Goal: Information Seeking & Learning: Check status

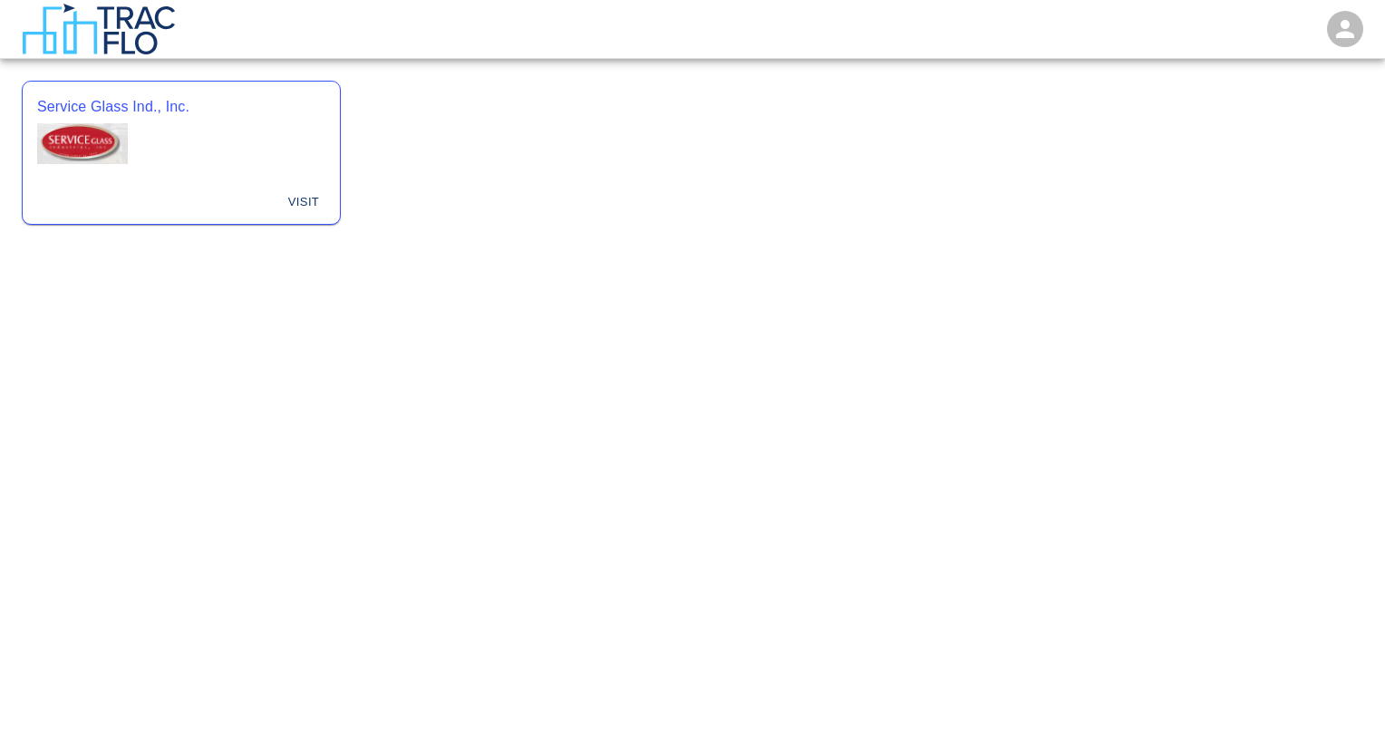
click at [138, 143] on div "Service Glass Ind., Inc." at bounding box center [181, 132] width 317 height 100
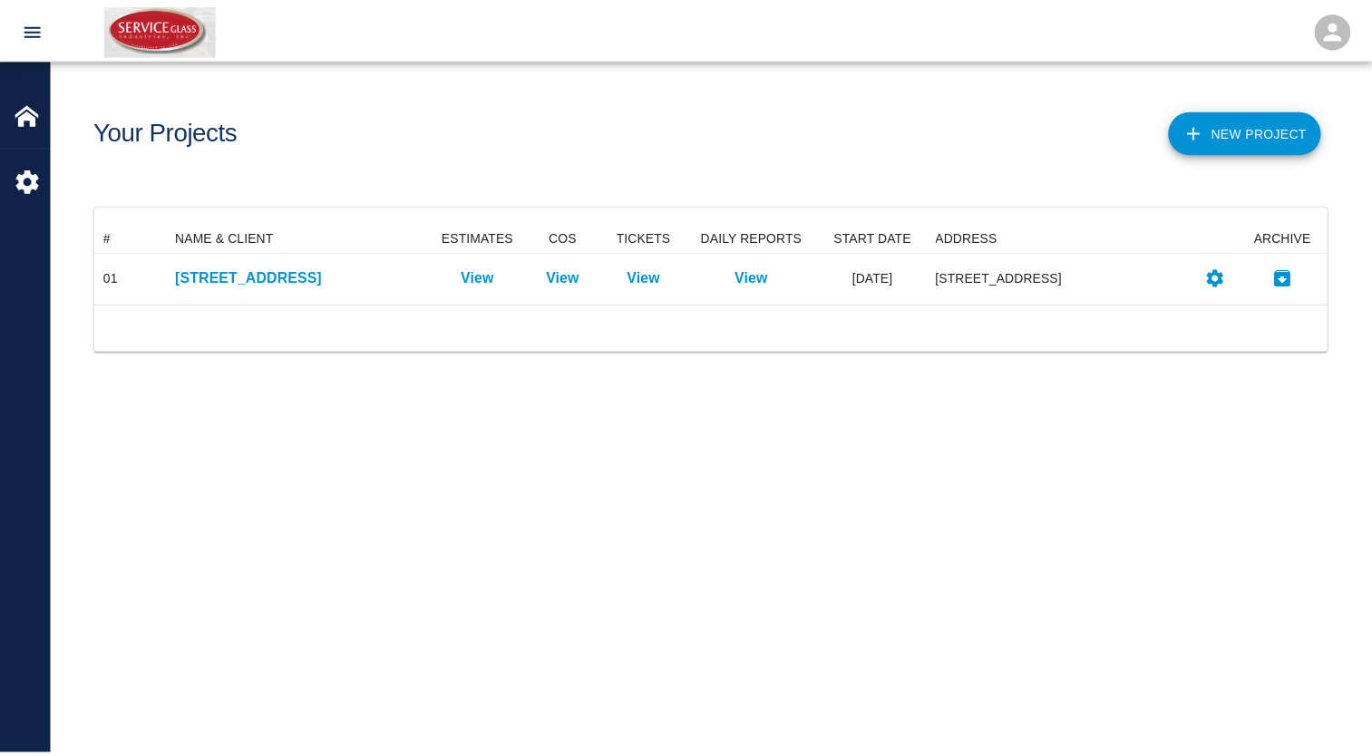
scroll to position [65, 1231]
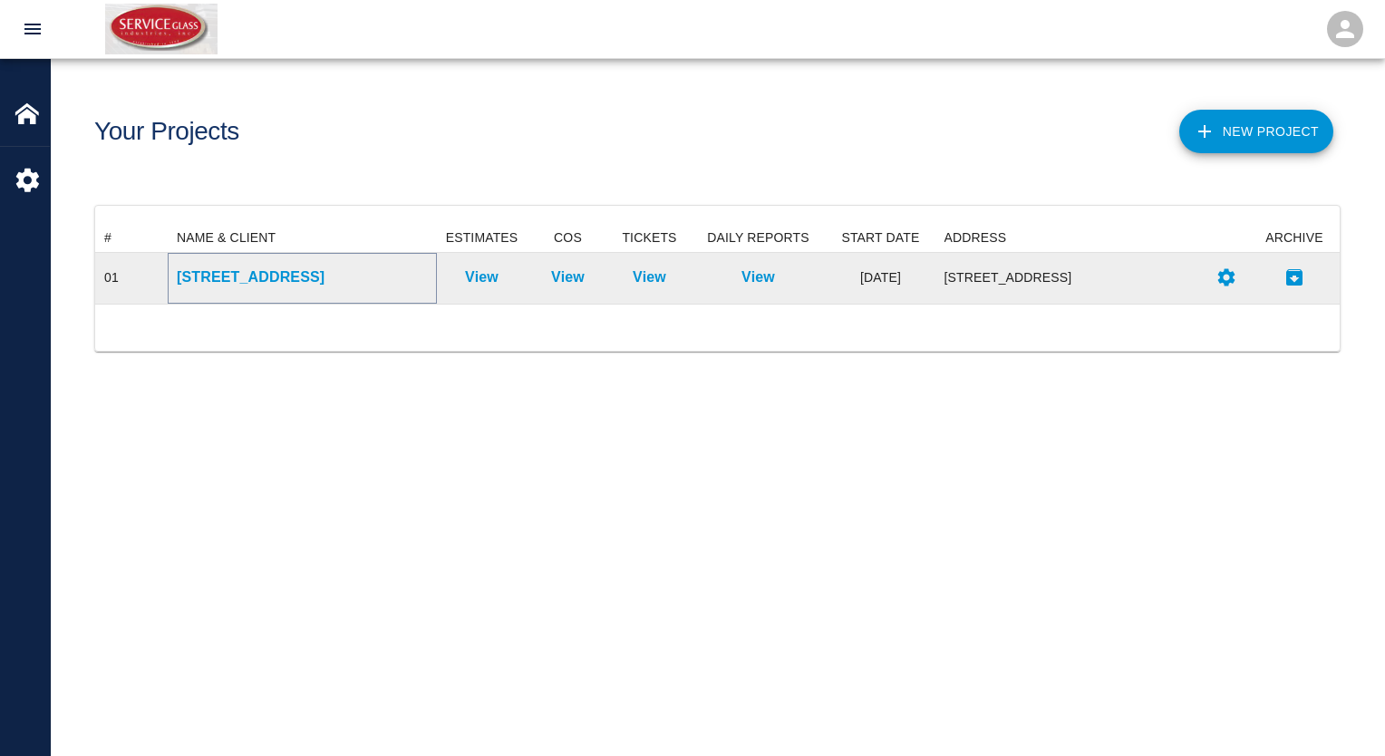
click at [255, 278] on p "[STREET_ADDRESS]" at bounding box center [302, 278] width 251 height 22
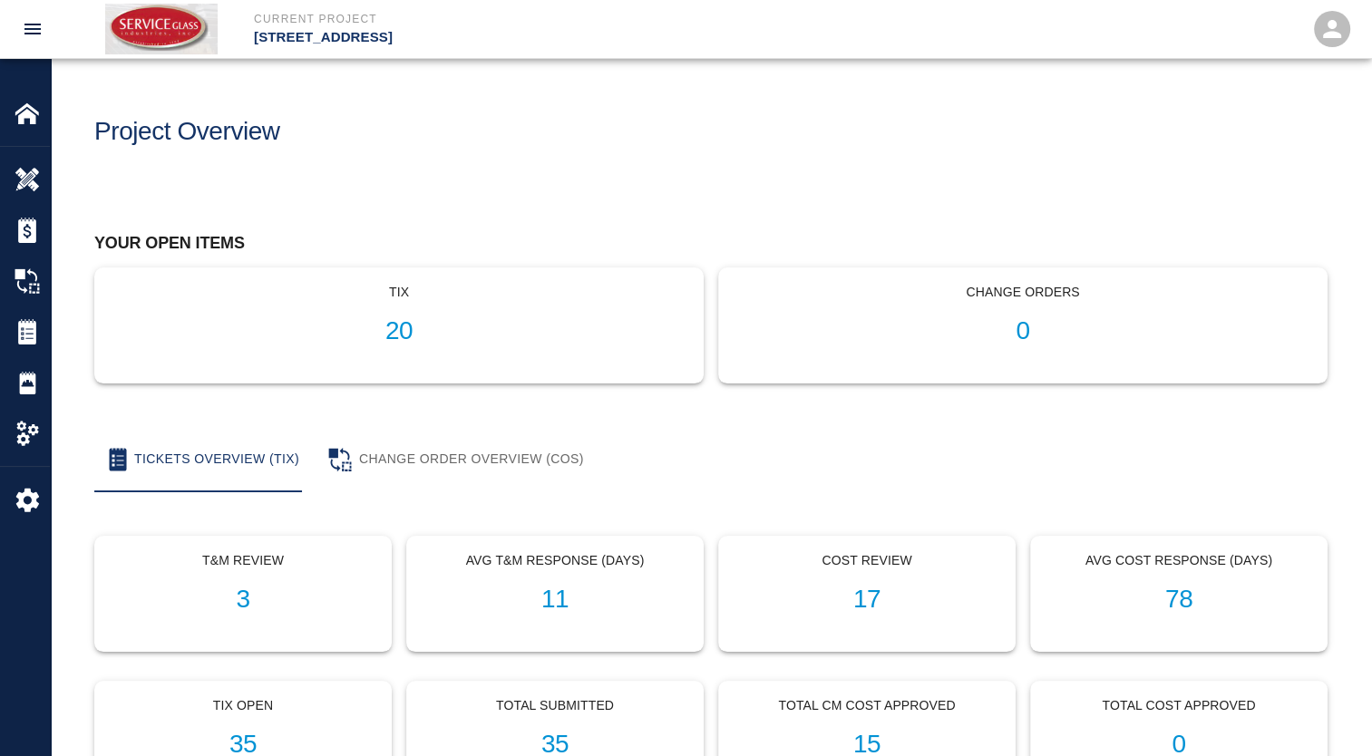
scroll to position [363, 0]
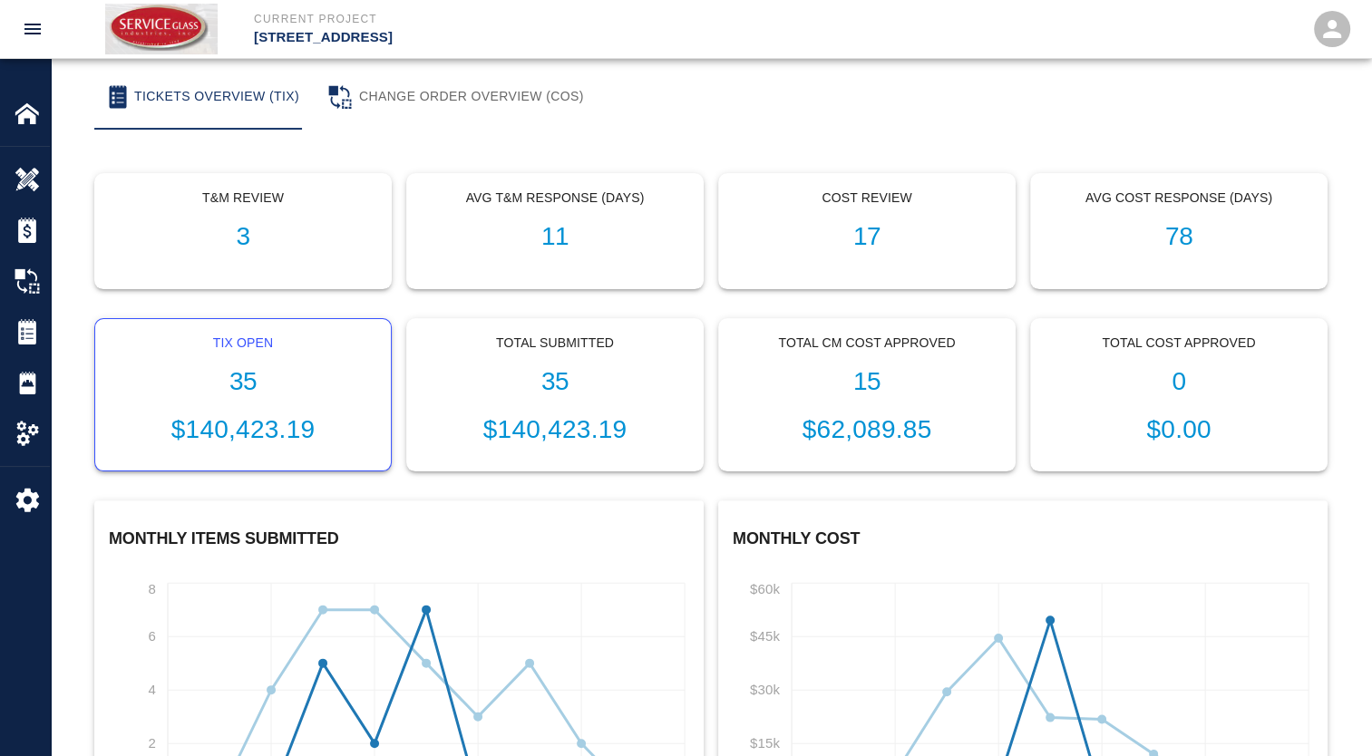
click at [277, 370] on h1 "35" at bounding box center [243, 382] width 267 height 30
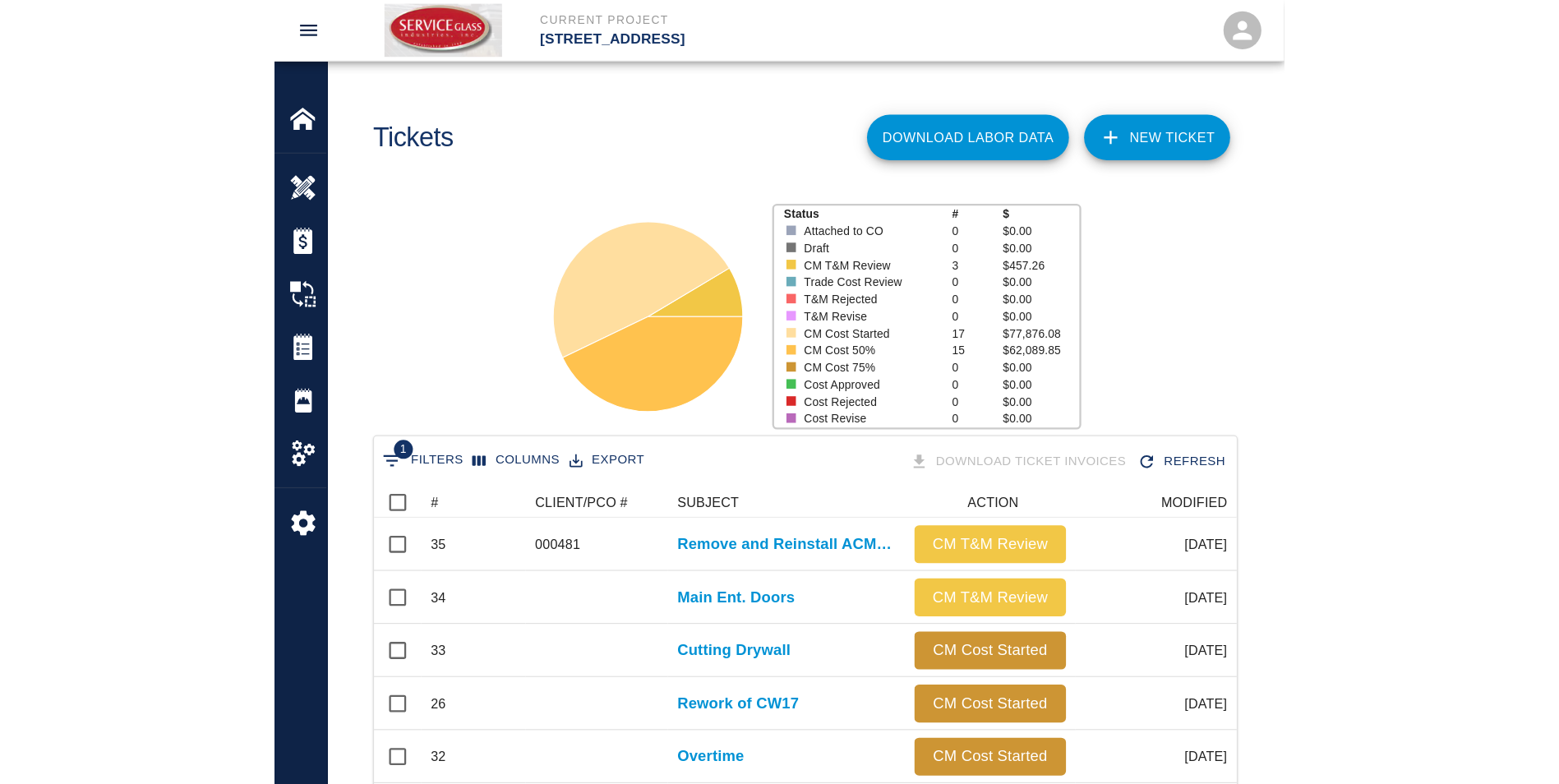
scroll to position [934, 1419]
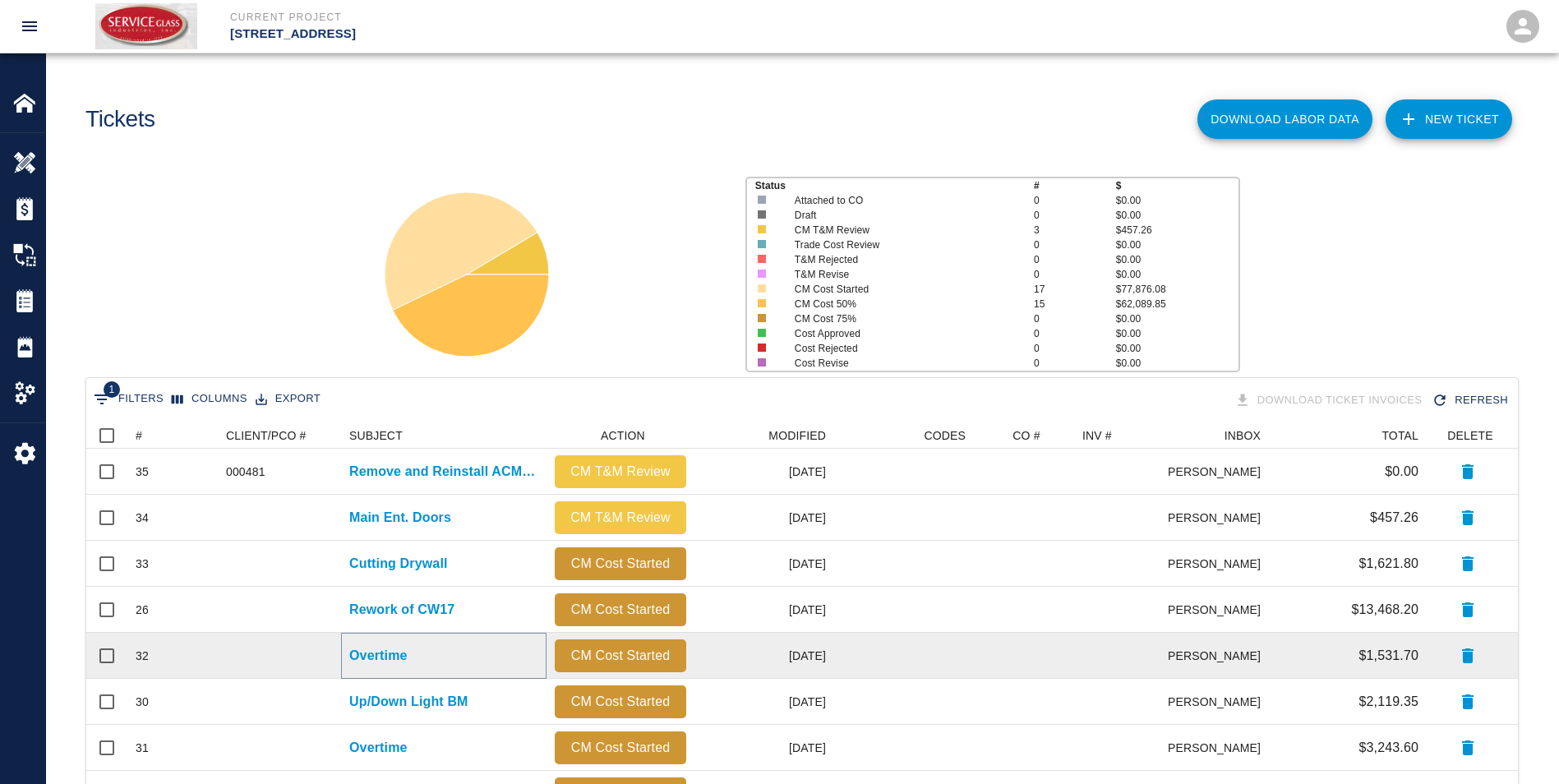
click at [388, 653] on p "Overtime" at bounding box center [378, 656] width 58 height 20
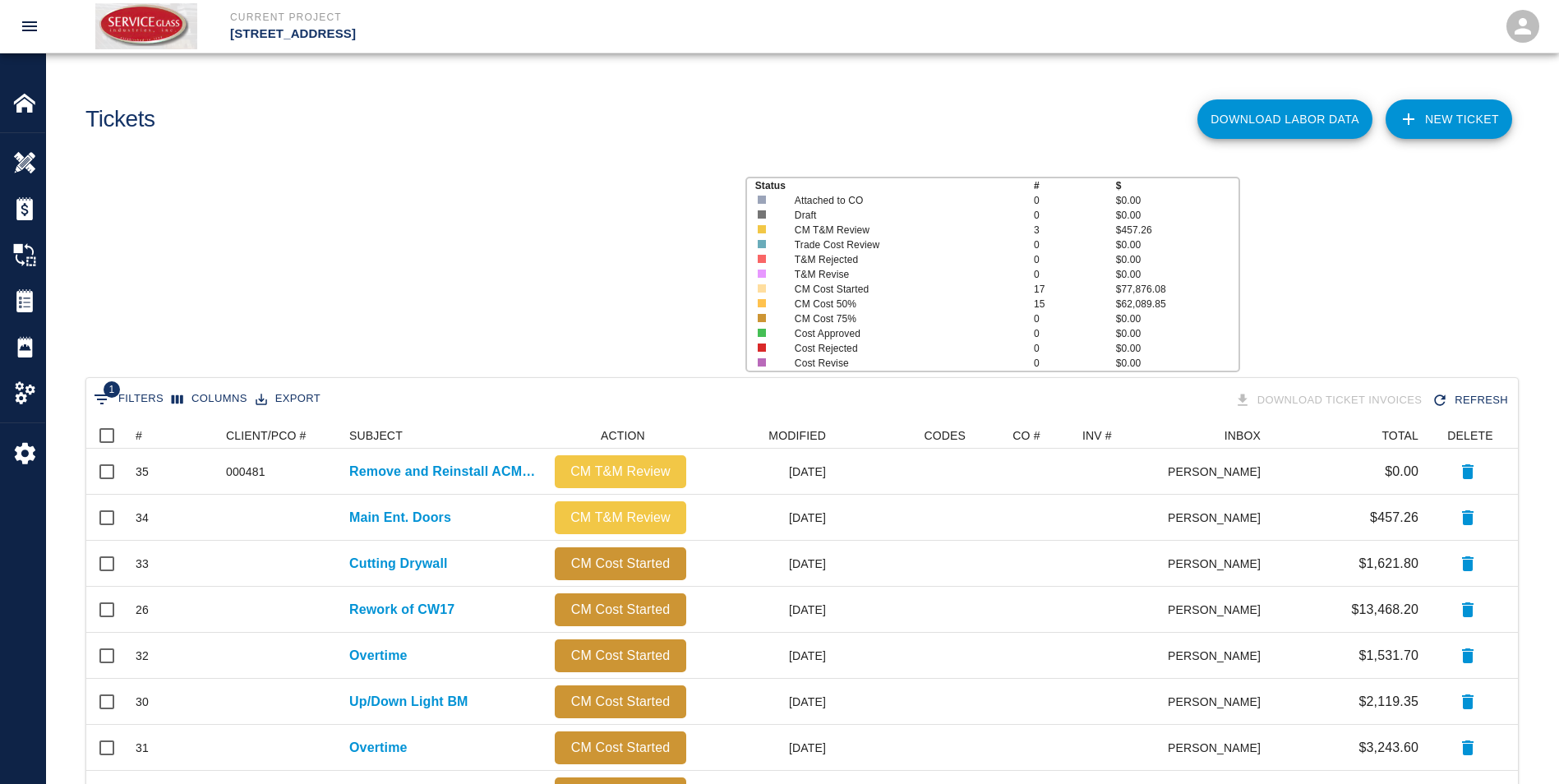
scroll to position [934, 1419]
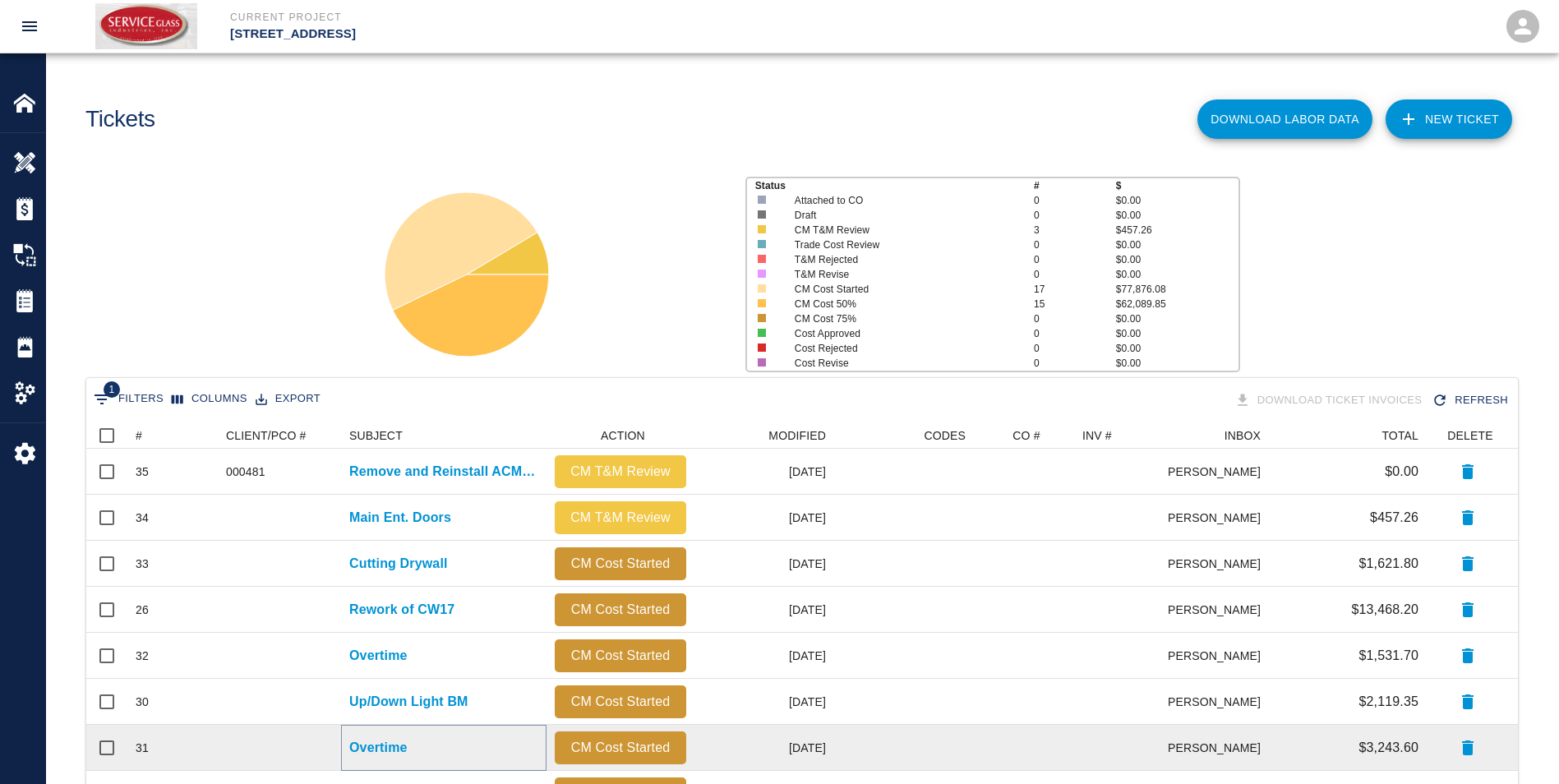
click at [395, 684] on p "Overtime" at bounding box center [378, 748] width 58 height 20
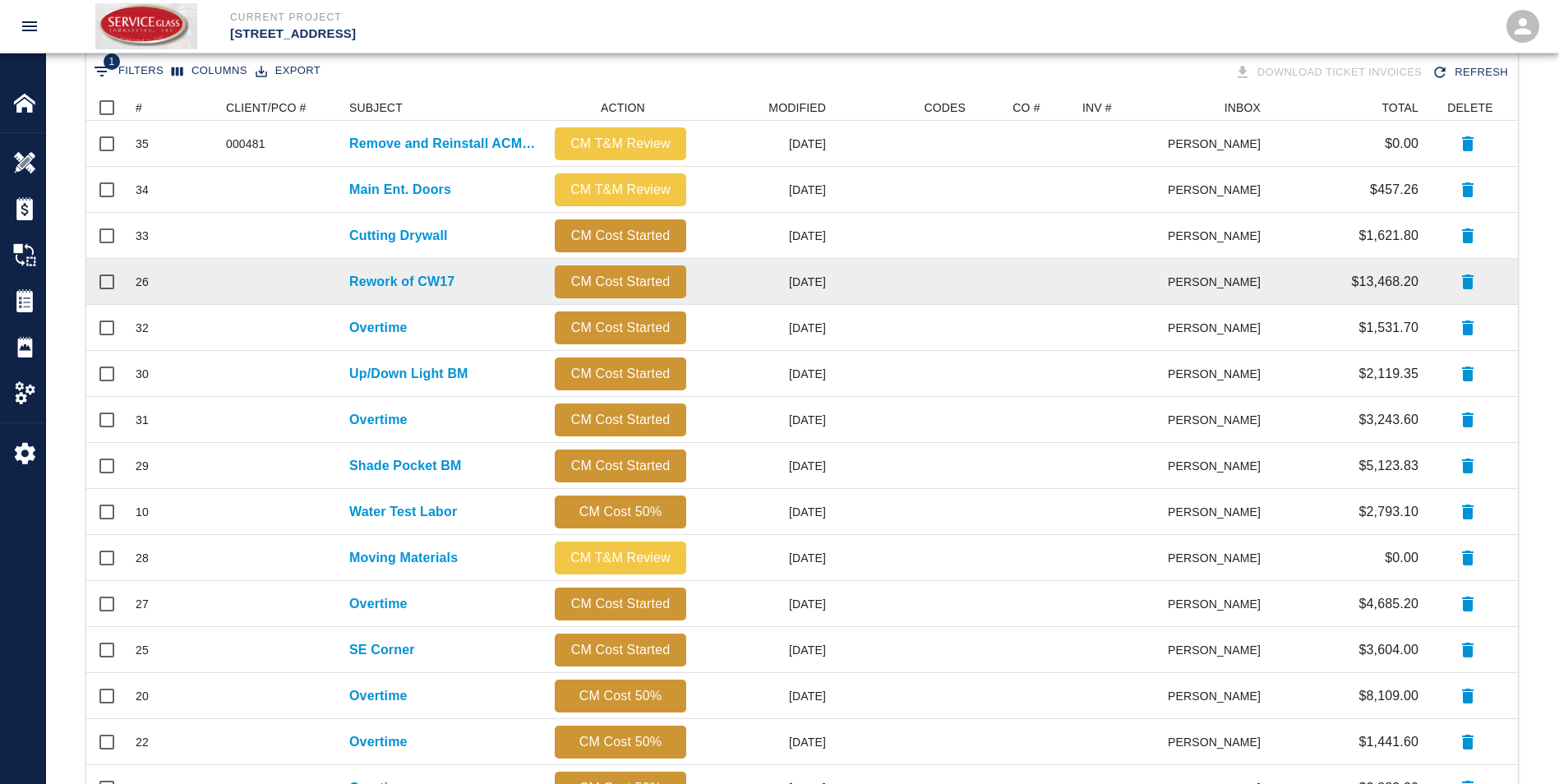
scroll to position [329, 0]
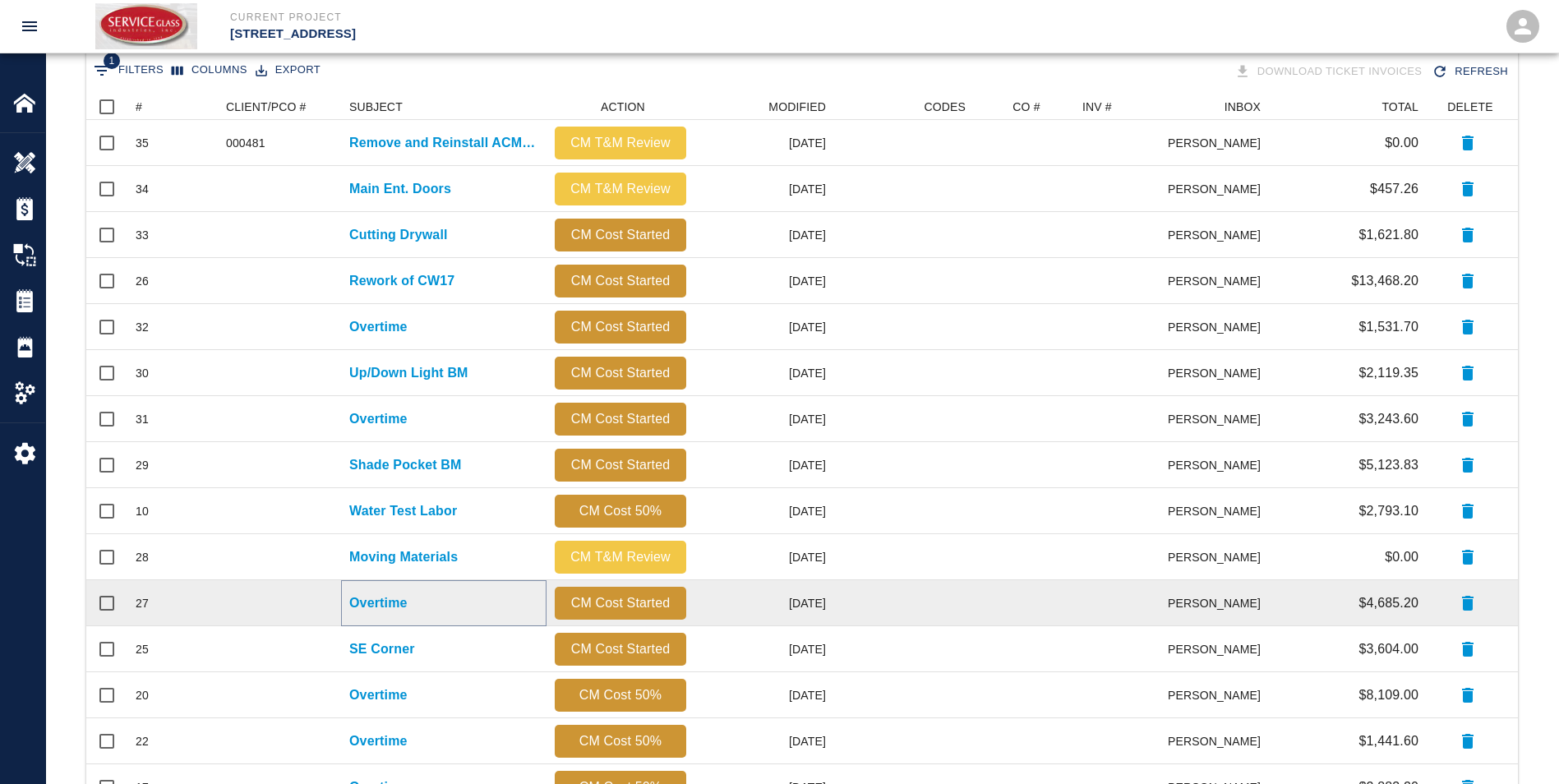
click at [392, 604] on p "Overtime" at bounding box center [378, 604] width 58 height 20
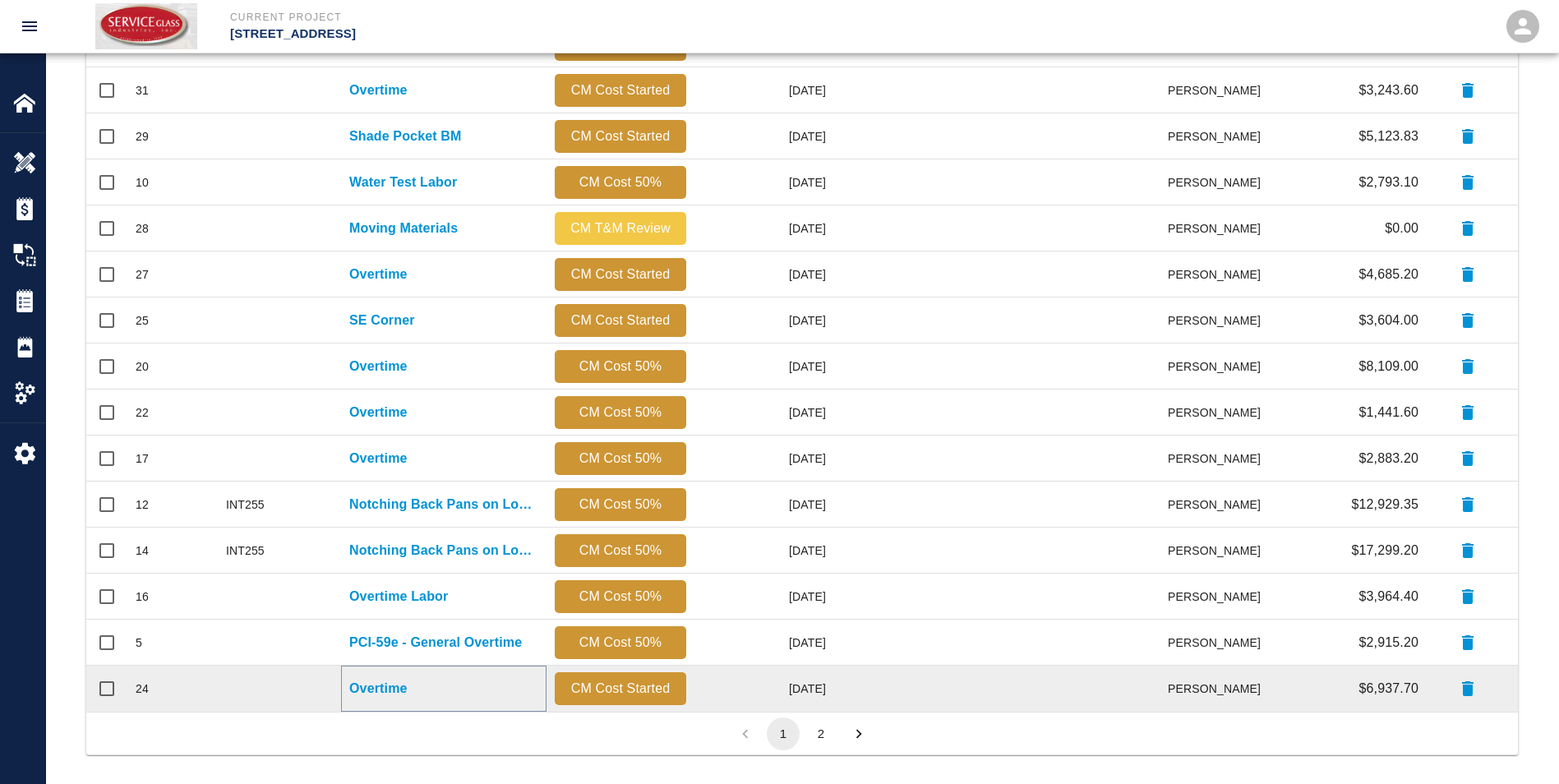
click at [367, 684] on p "Overtime" at bounding box center [378, 689] width 58 height 20
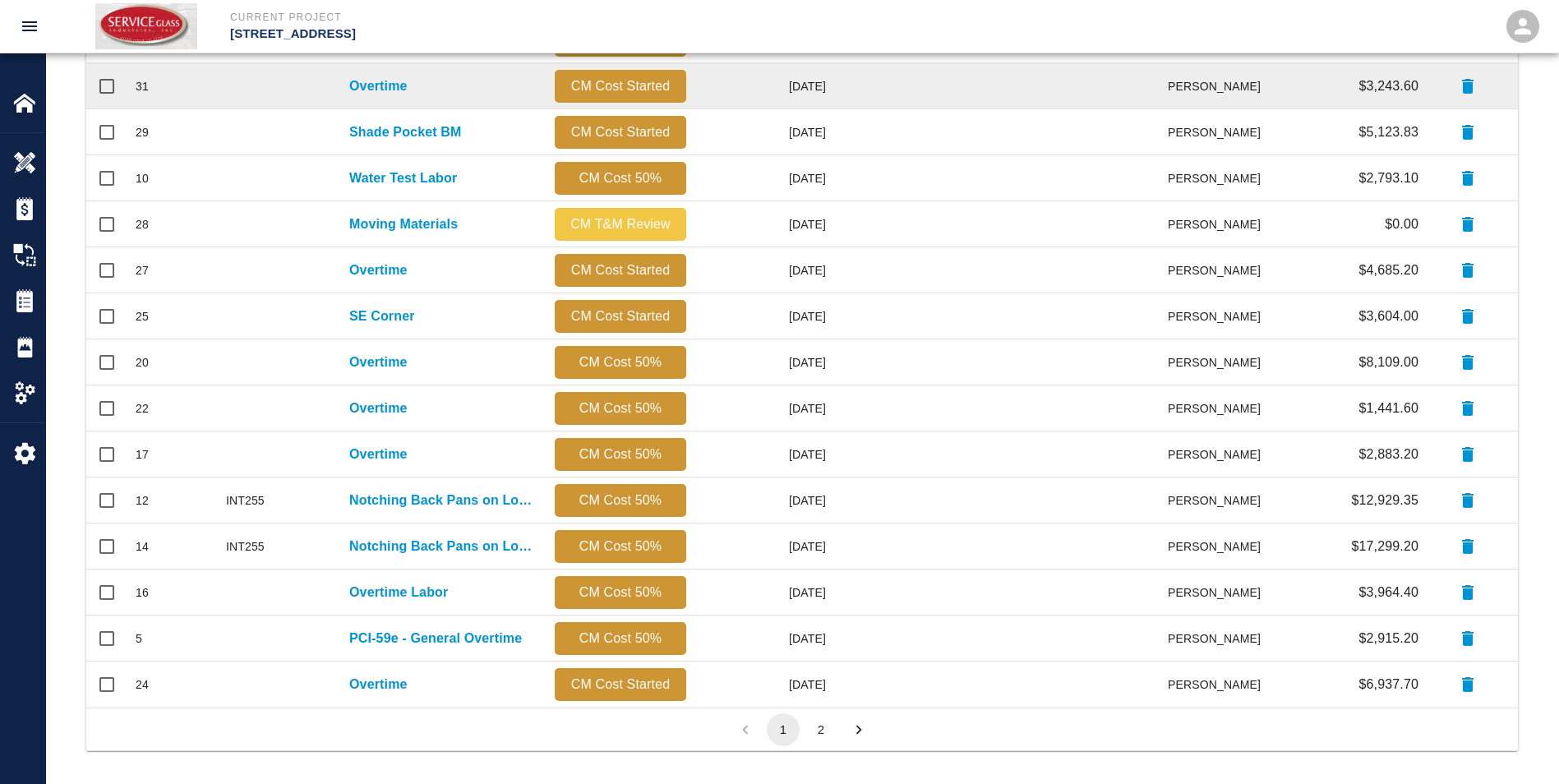
scroll to position [668, 0]
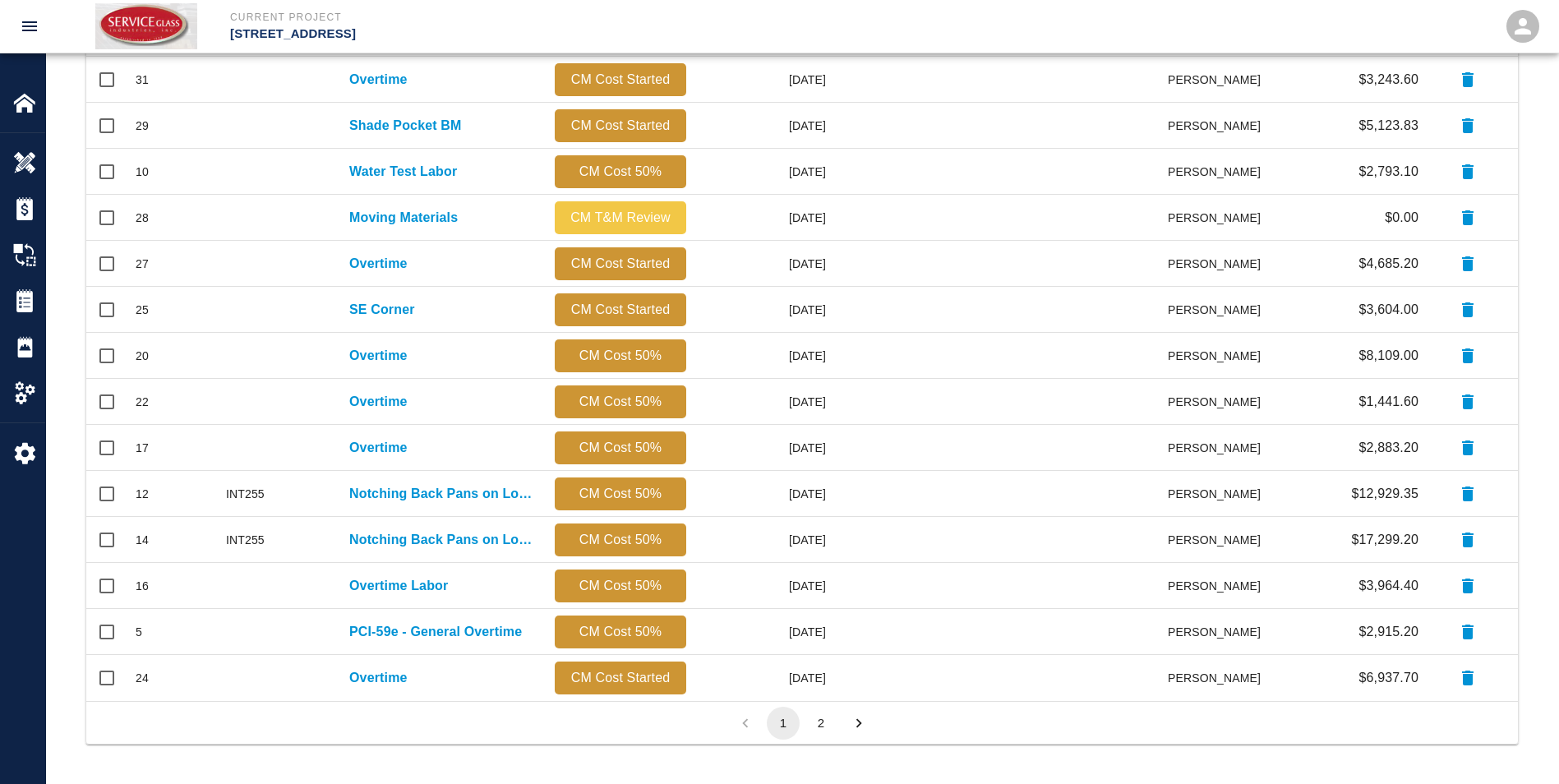
click at [824, 684] on button "2" at bounding box center [821, 723] width 33 height 33
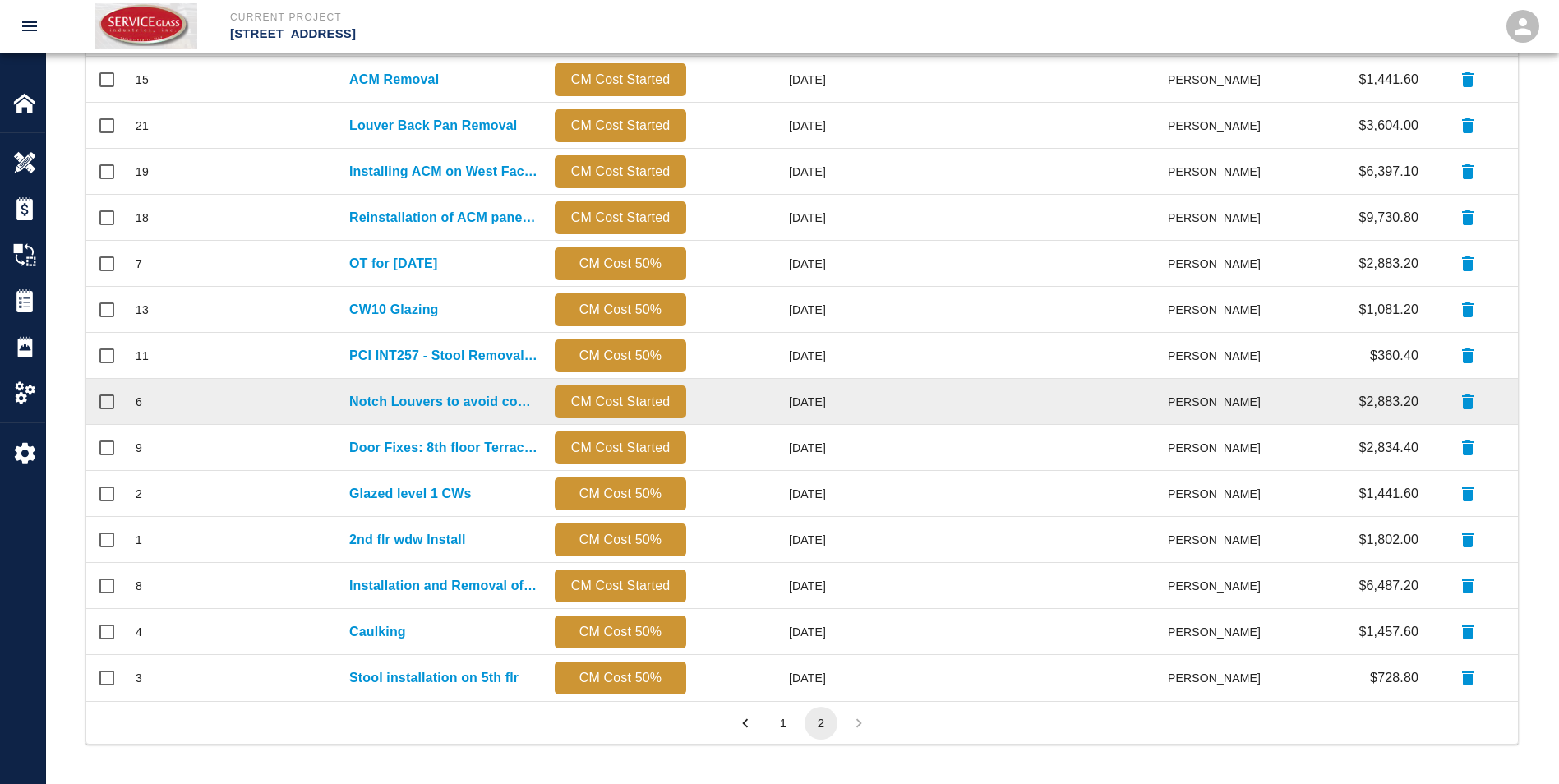
scroll to position [110, 0]
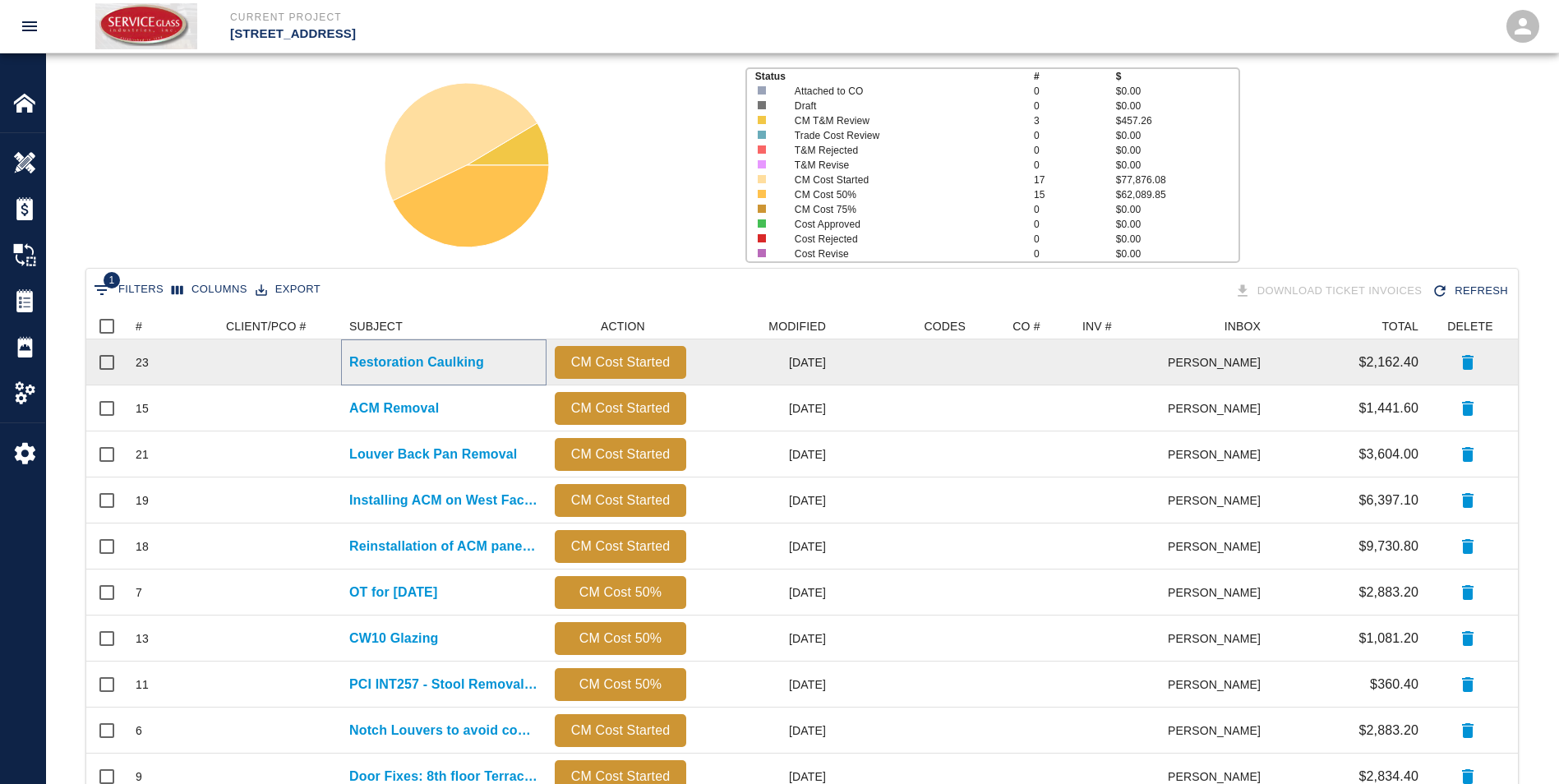
click at [440, 369] on p "Restoration Caulking" at bounding box center [416, 363] width 135 height 20
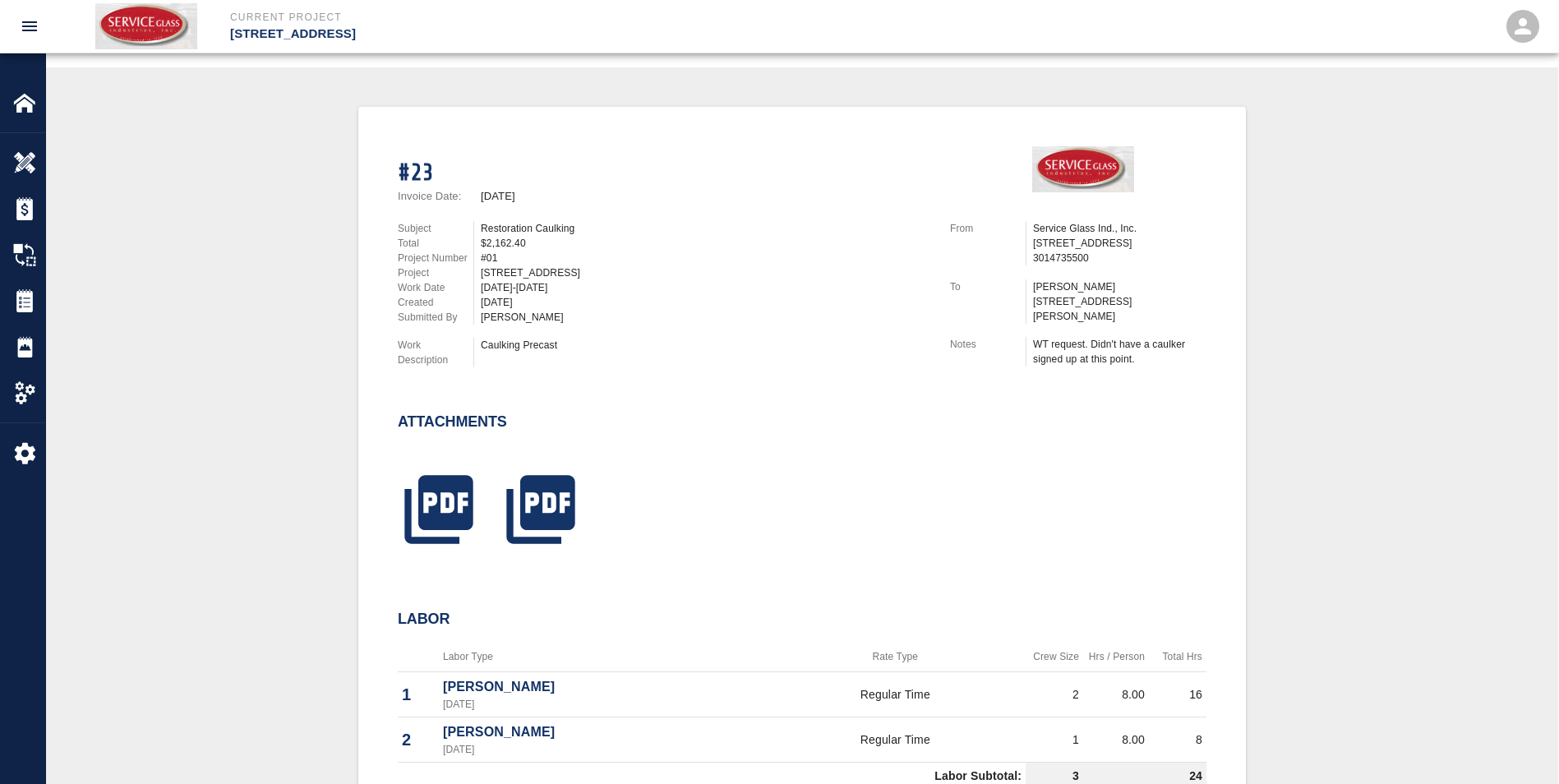
scroll to position [657, 0]
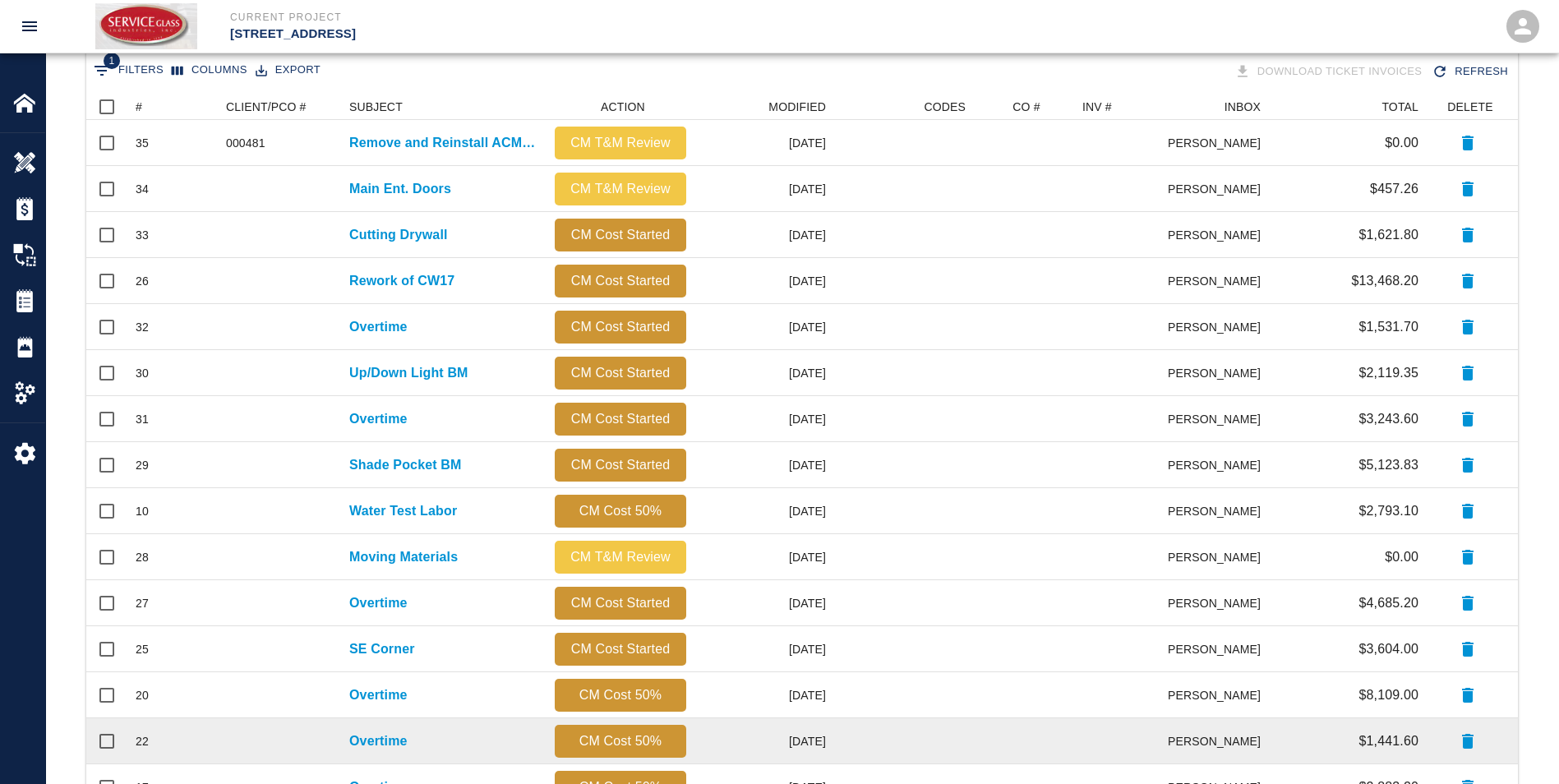
scroll to position [657, 0]
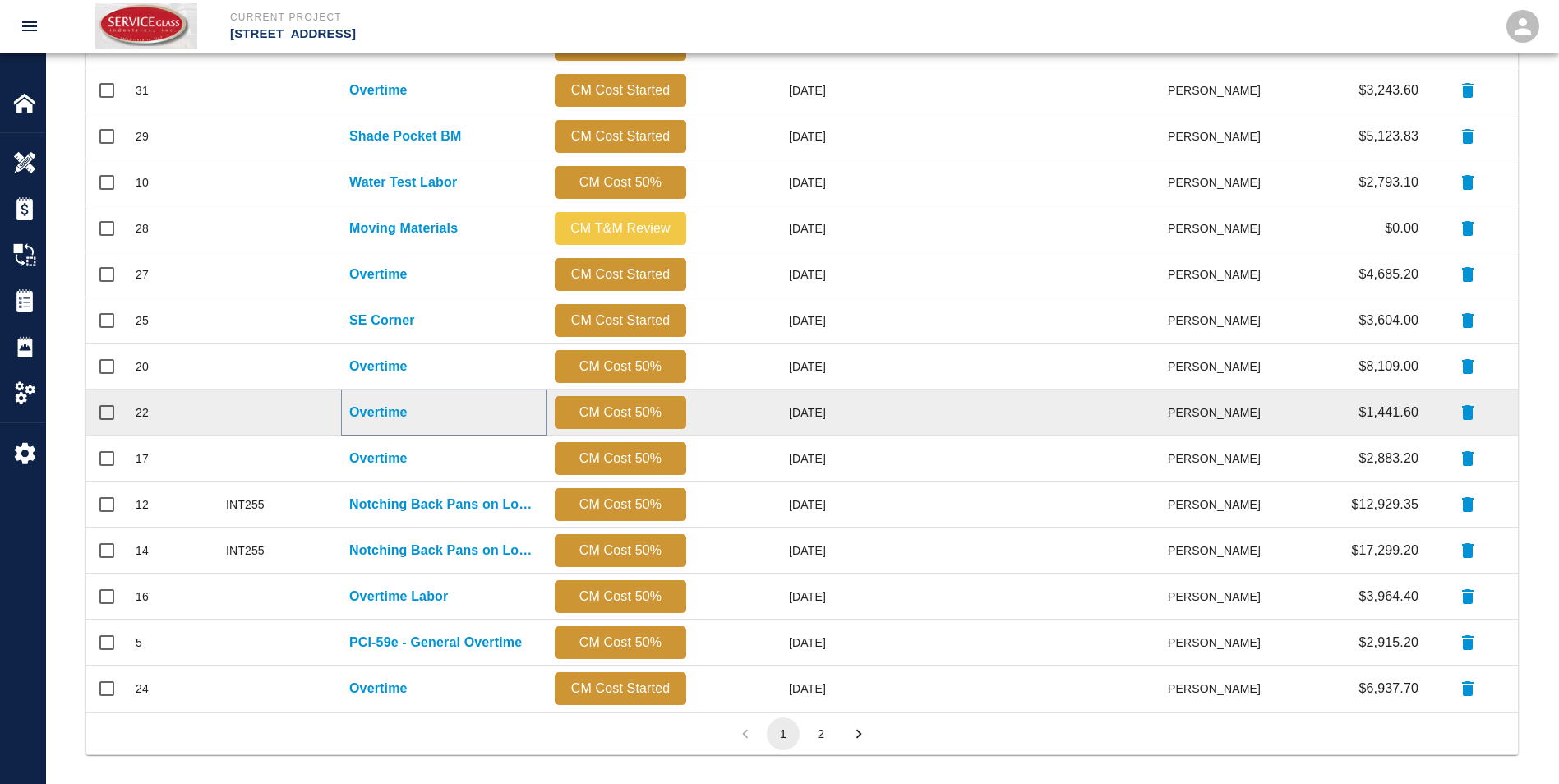
click at [373, 412] on p "Overtime" at bounding box center [378, 412] width 58 height 20
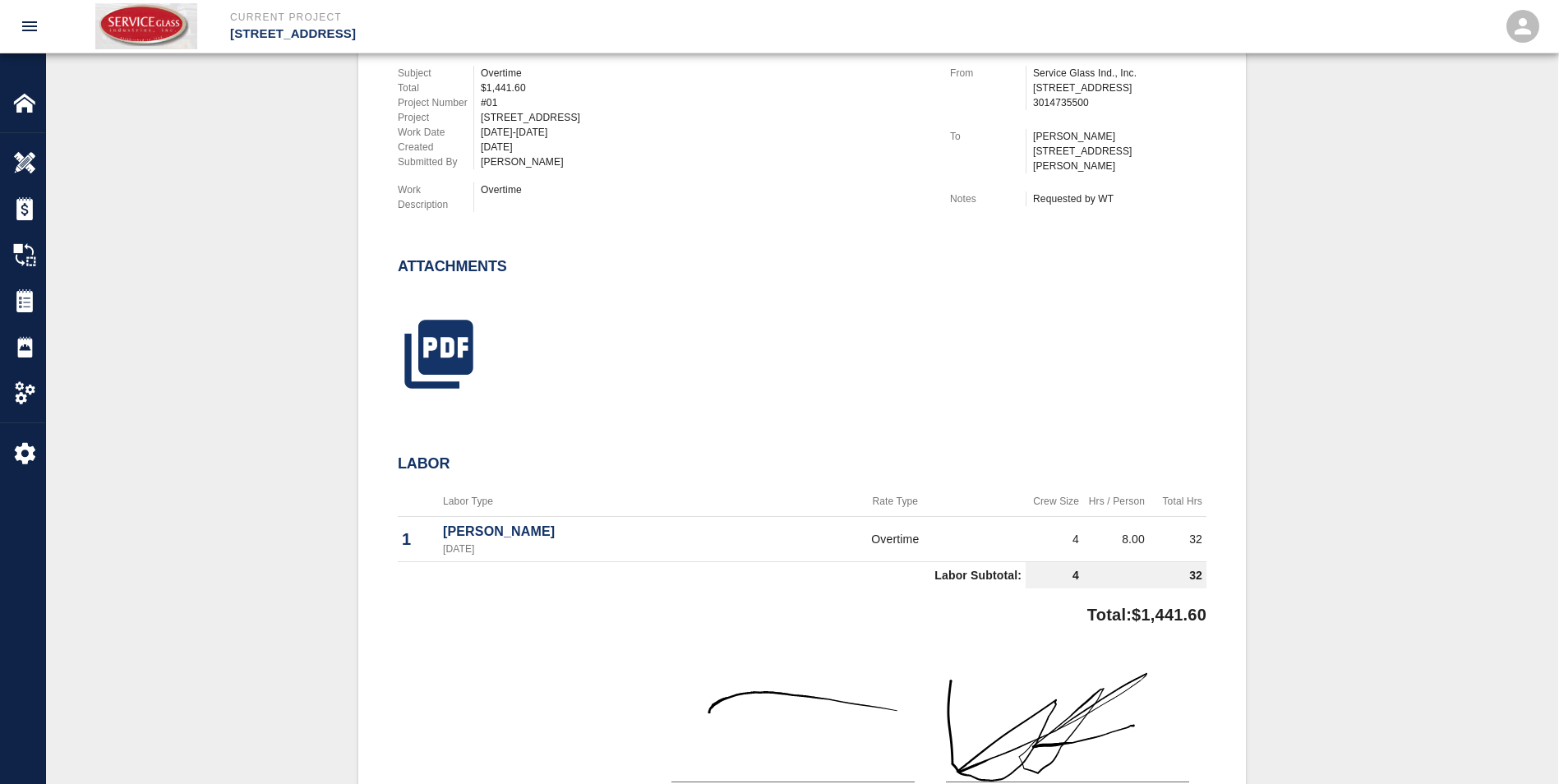
scroll to position [155, 0]
